Goal: Task Accomplishment & Management: Complete application form

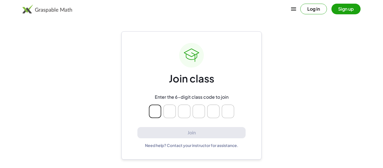
type input "*"
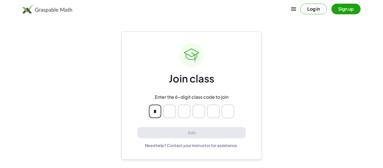
type input "*"
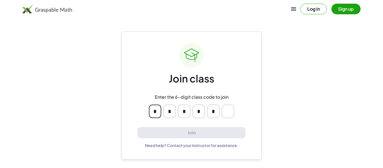
type input "*"
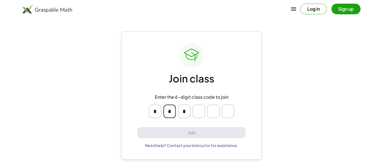
type input "*"
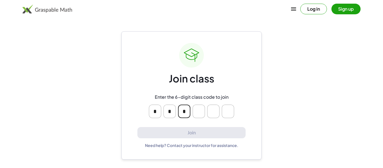
type input "*"
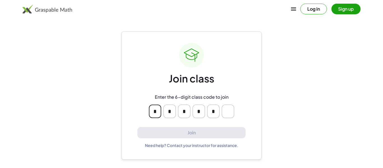
type input "*"
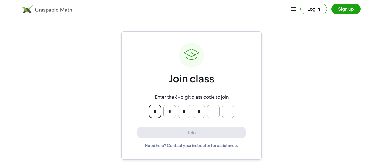
type input "*"
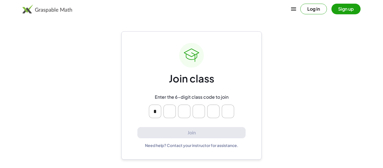
click at [240, 22] on main "Join class Enter the 6-digit class code to join * Join Need help? Contact your …" at bounding box center [191, 84] width 383 height 168
click at [170, 111] on input "Please enter OTP character 2" at bounding box center [170, 111] width 12 height 13
type input "*"
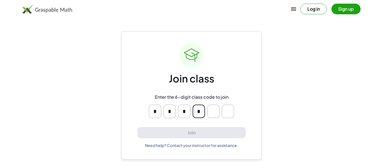
type input "*"
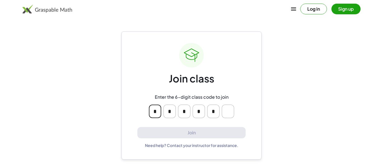
type input "*"
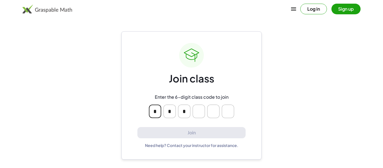
type input "*"
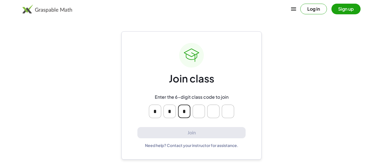
type input "*"
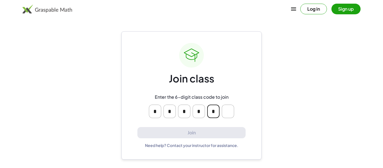
type input "*"
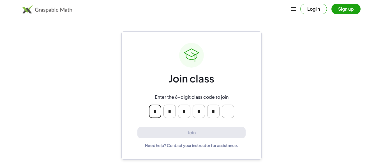
type input "*"
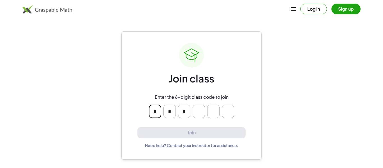
type input "*"
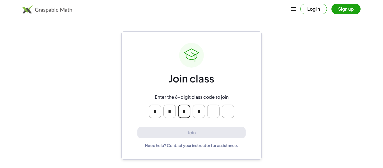
type input "*"
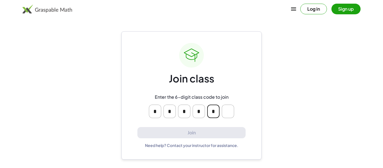
type input "*"
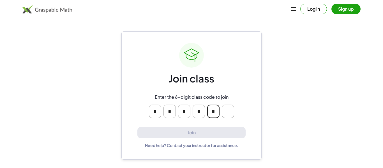
type input "*"
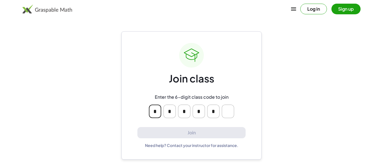
type input "*"
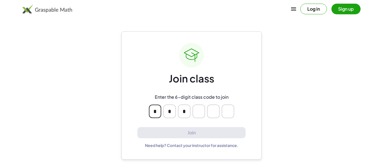
type input "*"
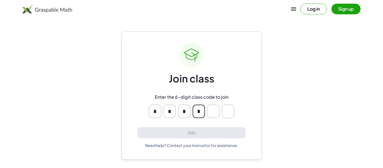
type input "*"
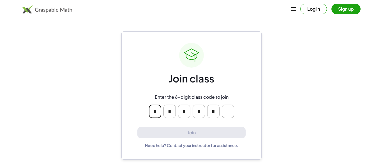
type input "*"
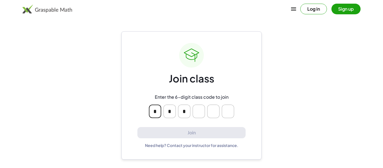
type input "*"
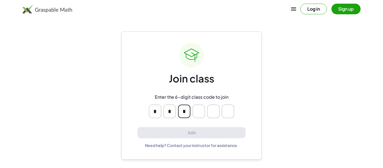
type input "*"
click at [312, 10] on button "Log in" at bounding box center [313, 9] width 27 height 11
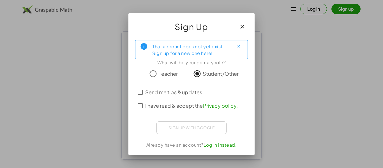
click at [148, 106] on span "I have read & accept the Privacy policy ." at bounding box center [191, 106] width 93 height 8
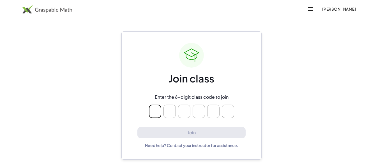
click at [158, 112] on input "Please enter OTP character 1" at bounding box center [155, 111] width 12 height 13
type input "*"
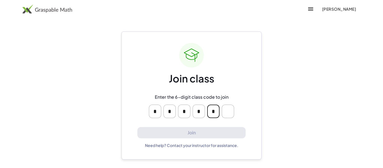
type input "*"
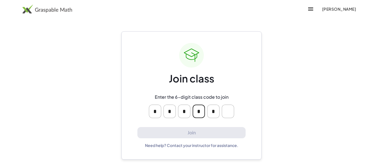
type input "*"
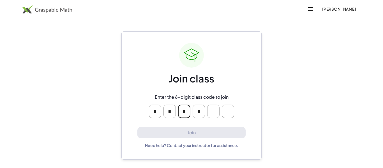
type input "*"
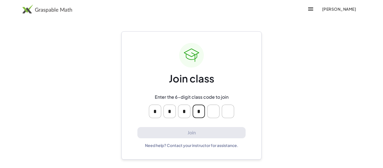
type input "*"
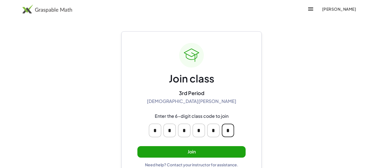
type input "*"
click at [171, 153] on button "Join" at bounding box center [191, 152] width 108 height 12
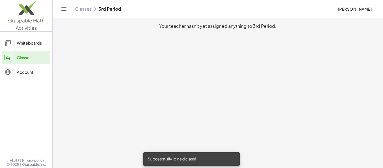
click at [40, 36] on link "Whiteboards" at bounding box center [26, 42] width 48 height 13
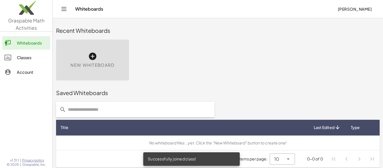
click at [39, 55] on div "Classes" at bounding box center [32, 57] width 31 height 7
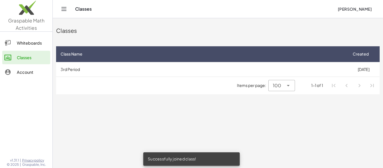
click at [36, 73] on div "Account" at bounding box center [32, 72] width 31 height 7
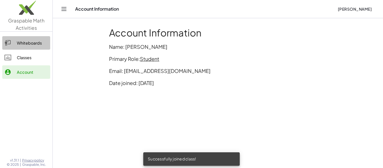
click at [26, 40] on div "Whiteboards" at bounding box center [32, 43] width 31 height 7
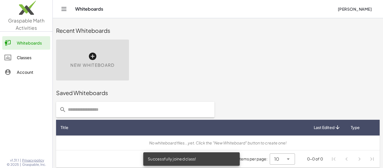
click at [77, 48] on div "New Whiteboard" at bounding box center [92, 60] width 73 height 41
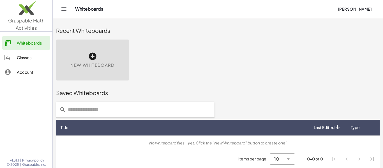
click at [24, 51] on link "Classes" at bounding box center [26, 57] width 48 height 13
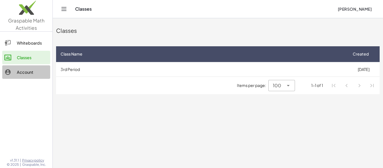
click at [33, 69] on div "Account" at bounding box center [32, 72] width 31 height 7
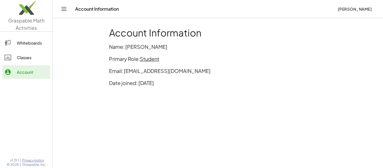
click at [27, 50] on div "Whiteboards Classes Account" at bounding box center [26, 58] width 52 height 48
click at [30, 44] on div "Whiteboards" at bounding box center [32, 43] width 31 height 7
